Goal: Task Accomplishment & Management: Manage account settings

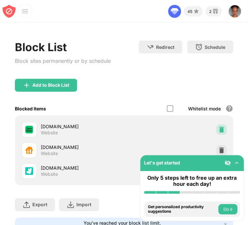
click at [217, 127] on div at bounding box center [221, 129] width 10 height 10
